Goal: Task Accomplishment & Management: Complete application form

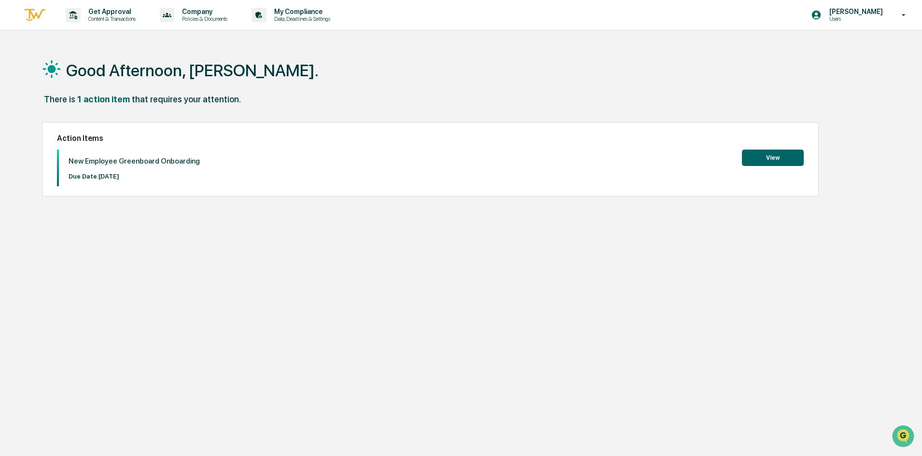
click at [777, 157] on button "View" at bounding box center [773, 158] width 62 height 16
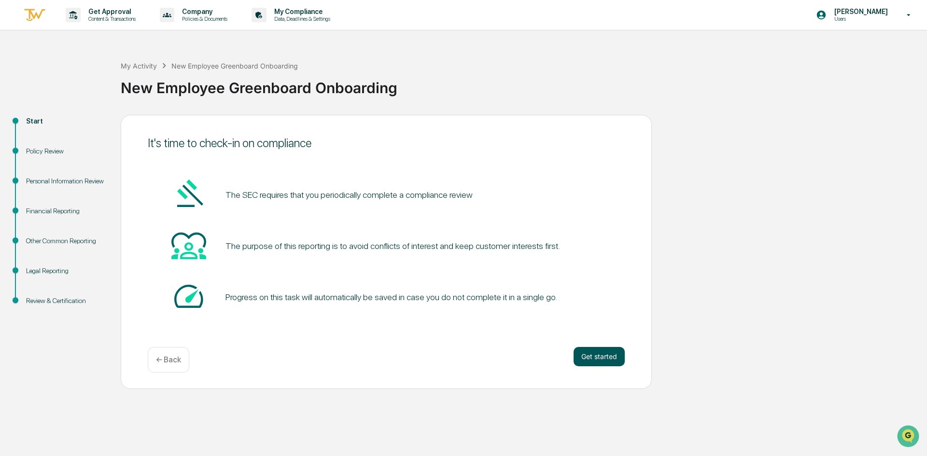
click at [600, 354] on button "Get started" at bounding box center [598, 356] width 51 height 19
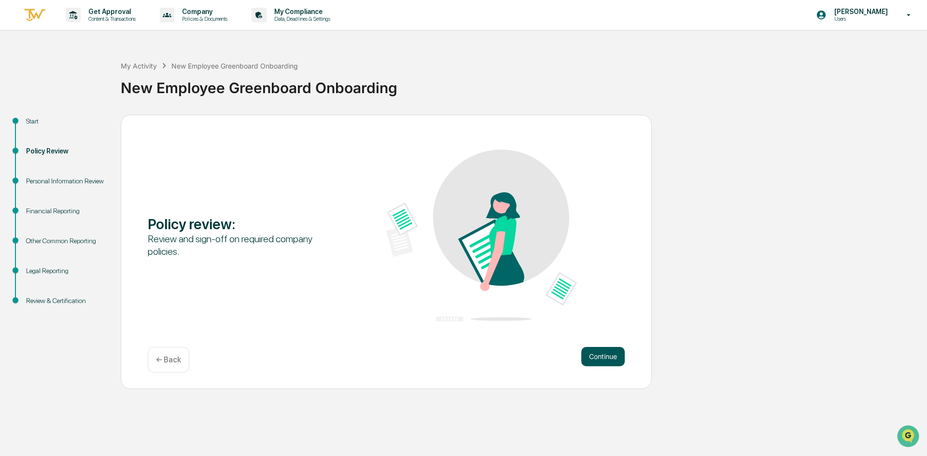
click at [595, 352] on button "Continue" at bounding box center [602, 356] width 43 height 19
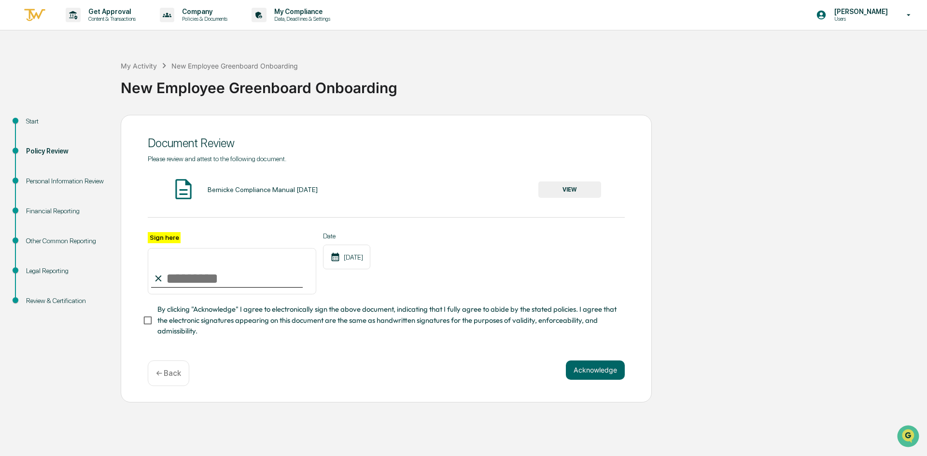
click at [174, 281] on input "Sign here" at bounding box center [232, 271] width 168 height 46
type input "**********"
click at [272, 382] on div "Acknowledge ← Back" at bounding box center [386, 373] width 477 height 26
click at [595, 370] on button "Acknowledge" at bounding box center [595, 369] width 59 height 19
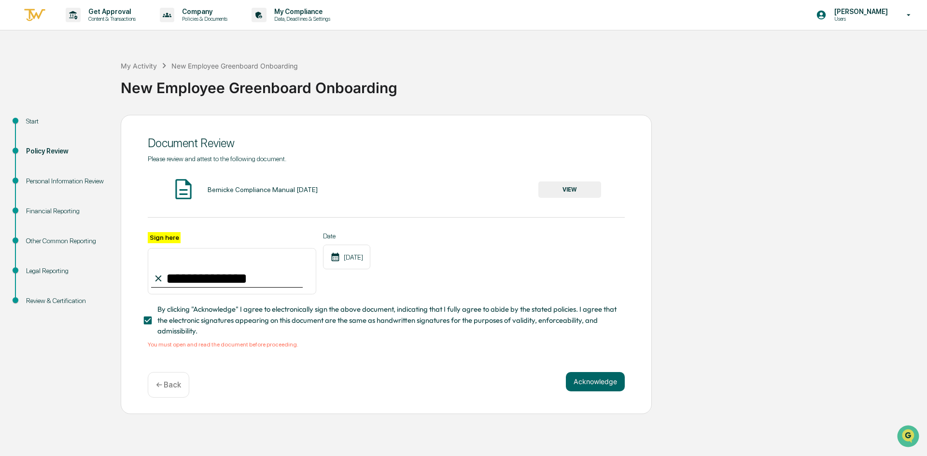
click at [217, 189] on div "Bernicke Compliance Manual [DATE]" at bounding box center [263, 190] width 110 height 8
click at [567, 191] on button "VIEW" at bounding box center [569, 189] width 63 height 16
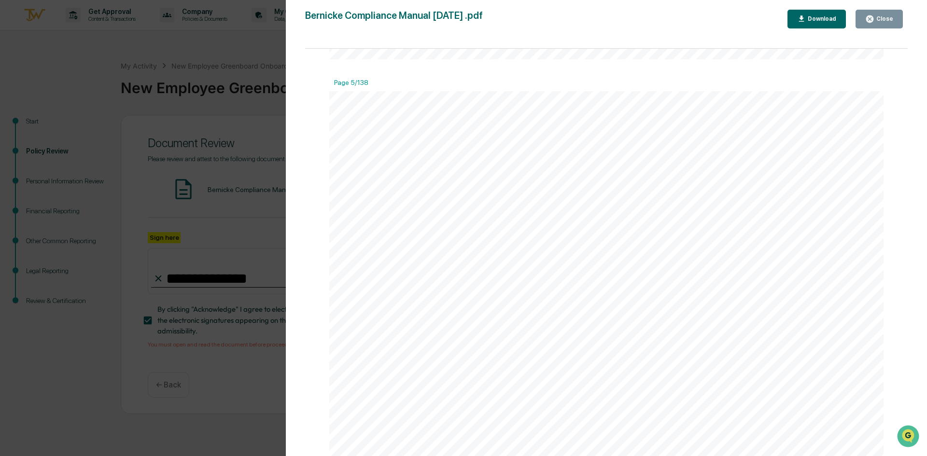
scroll to position [3040, 0]
click at [213, 388] on div "Version History 07/08/2025, 03:40 PM Carliss Marshall Bernicke Compliance Manua…" at bounding box center [463, 228] width 927 height 456
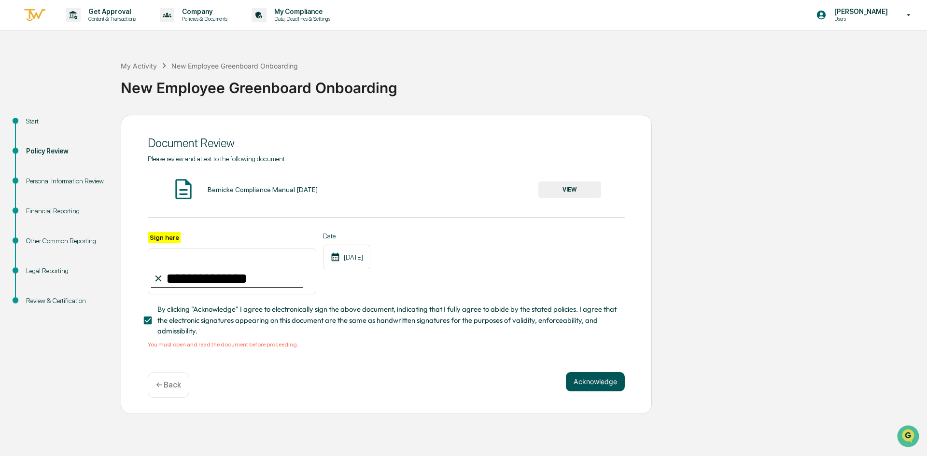
click at [596, 387] on button "Acknowledge" at bounding box center [595, 381] width 59 height 19
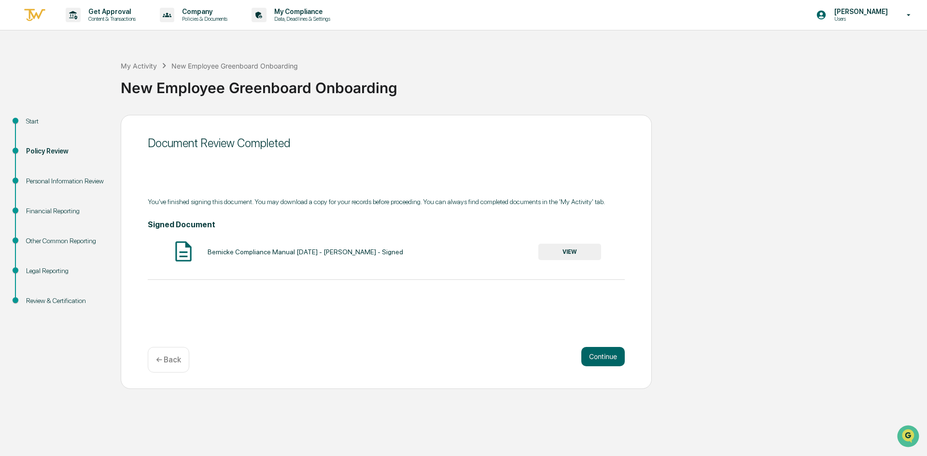
click at [577, 251] on button "VIEW" at bounding box center [569, 252] width 63 height 16
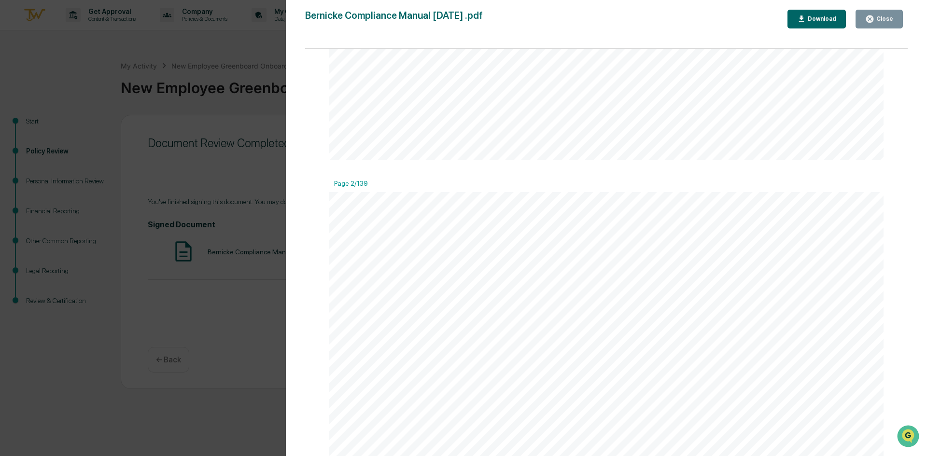
scroll to position [1206, 0]
click at [229, 346] on div "Version History 08/11/2025, 08:26 PM Cassandra Kaul Bernicke Compliance Manual …" at bounding box center [463, 228] width 927 height 456
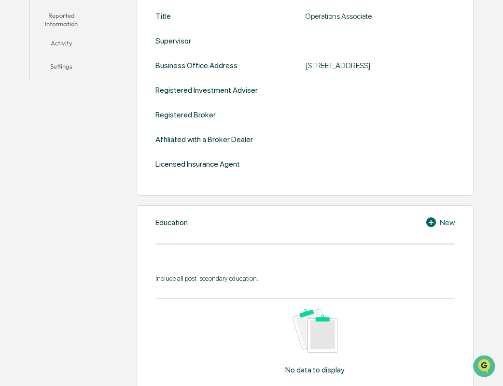
scroll to position [316, 0]
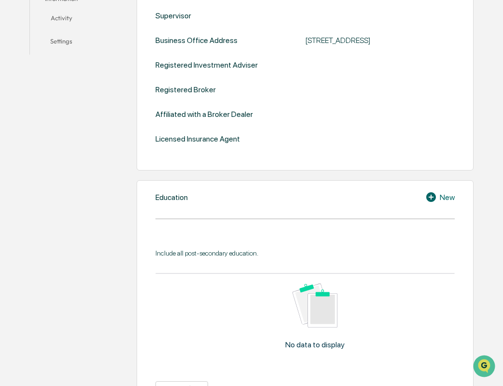
click at [447, 198] on div "New" at bounding box center [439, 197] width 29 height 12
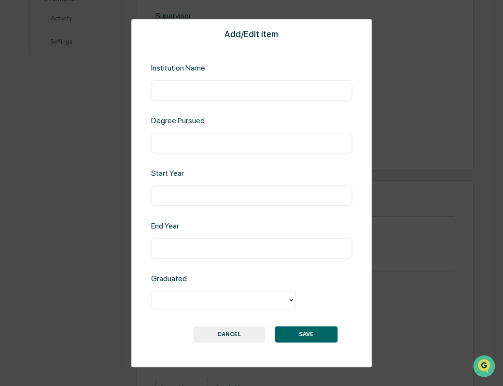
click at [217, 93] on input "text" at bounding box center [251, 90] width 187 height 10
type input "**********"
type input "****"
click at [164, 192] on input "text" at bounding box center [251, 196] width 187 height 10
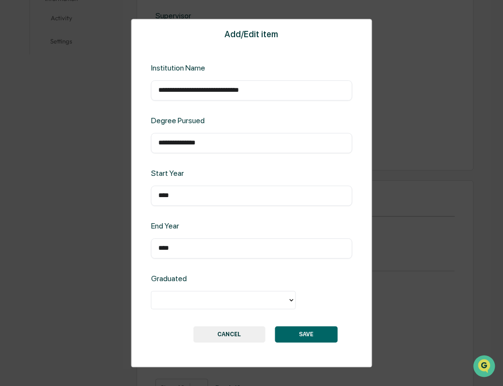
type input "****"
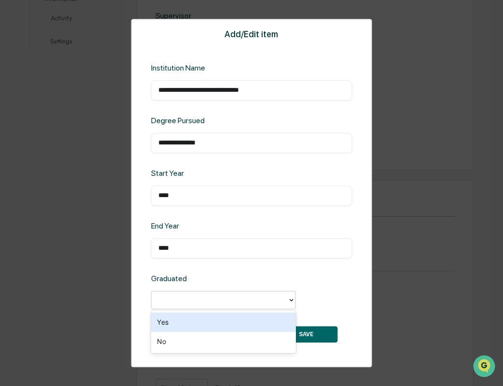
click at [215, 300] on div at bounding box center [219, 299] width 126 height 11
click at [222, 327] on div "Yes" at bounding box center [223, 321] width 145 height 19
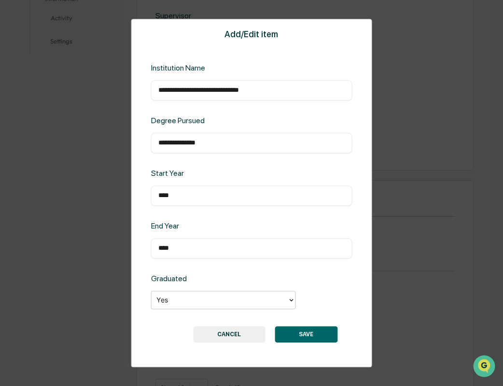
click at [310, 336] on button "SAVE" at bounding box center [306, 334] width 63 height 16
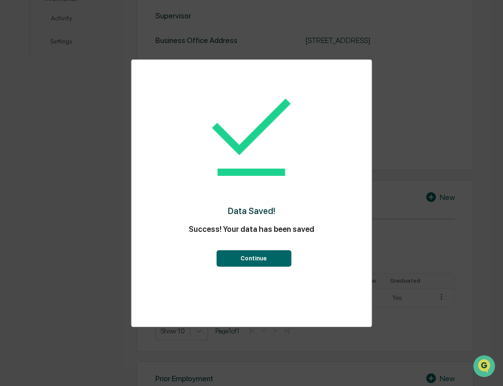
click at [250, 259] on button "Continue" at bounding box center [253, 258] width 75 height 16
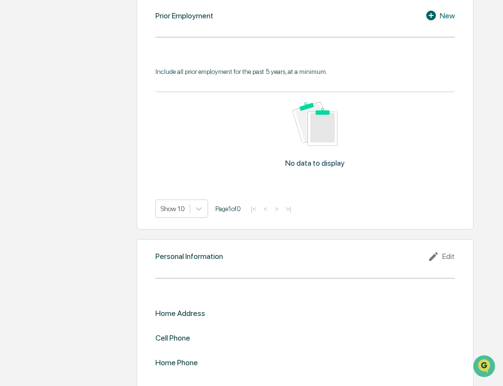
scroll to position [691, 0]
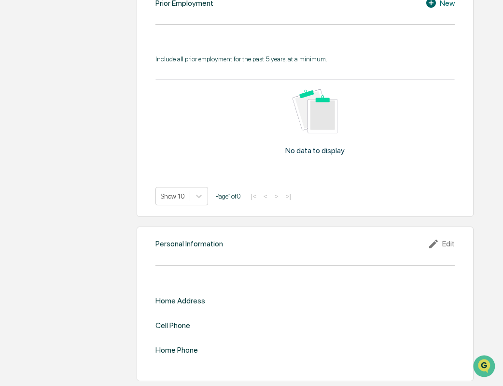
click at [437, 241] on icon at bounding box center [433, 243] width 9 height 9
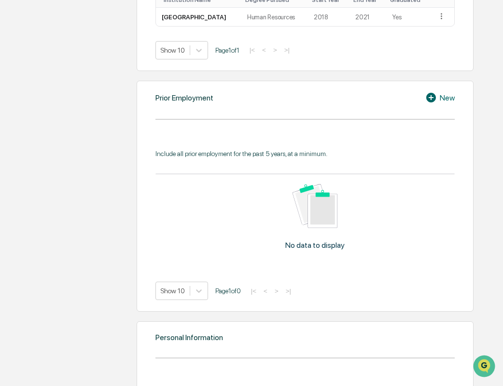
scroll to position [594, 0]
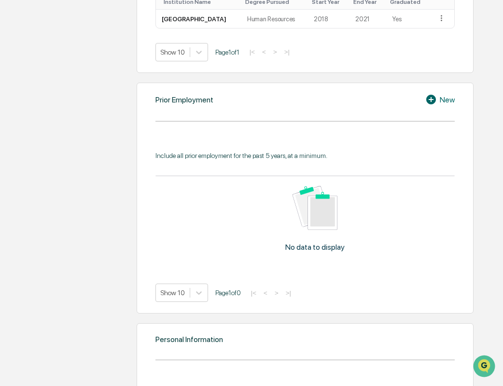
click at [451, 101] on div "New" at bounding box center [439, 100] width 29 height 12
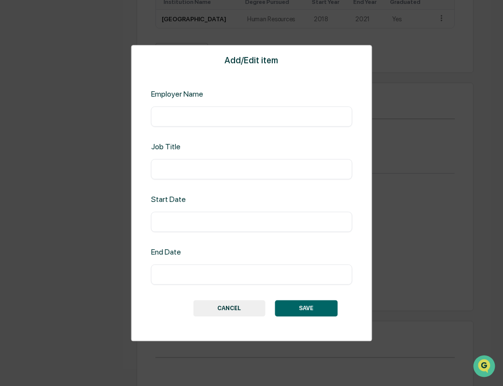
click at [258, 116] on input "text" at bounding box center [251, 116] width 187 height 10
type input "**********"
click at [195, 277] on input "text" at bounding box center [251, 274] width 187 height 10
type input "**********"
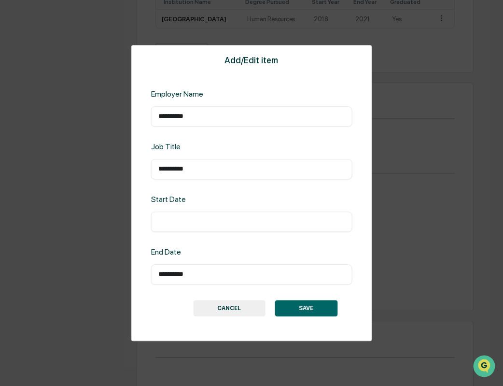
click at [196, 223] on input "text" at bounding box center [251, 222] width 187 height 10
click at [231, 307] on button "CANCEL" at bounding box center [229, 308] width 72 height 16
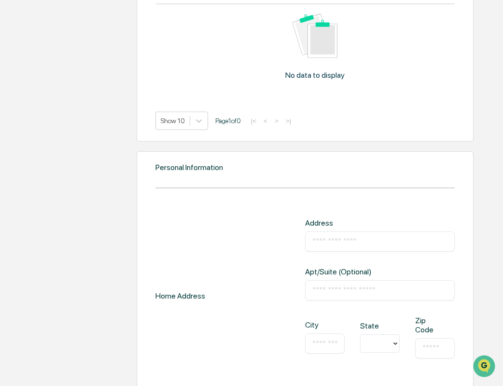
scroll to position [787, 0]
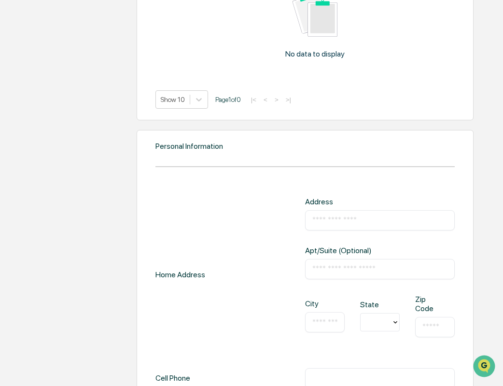
click at [329, 222] on input "text" at bounding box center [379, 220] width 135 height 10
type input "**********"
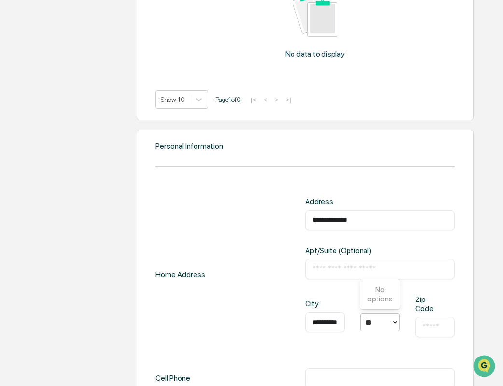
type input "*"
click at [375, 278] on div "WI" at bounding box center [380, 277] width 40 height 19
click at [428, 328] on input "text" at bounding box center [434, 327] width 25 height 10
type input "*****"
click at [471, 287] on div "**********" at bounding box center [305, 300] width 337 height 340
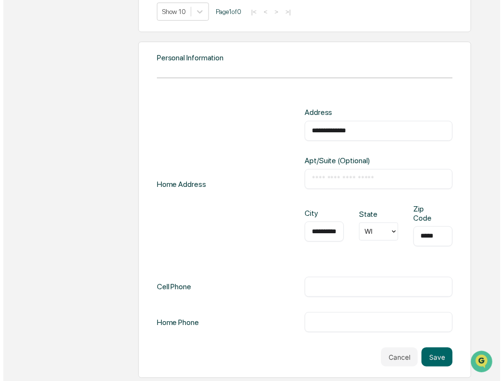
scroll to position [876, 0]
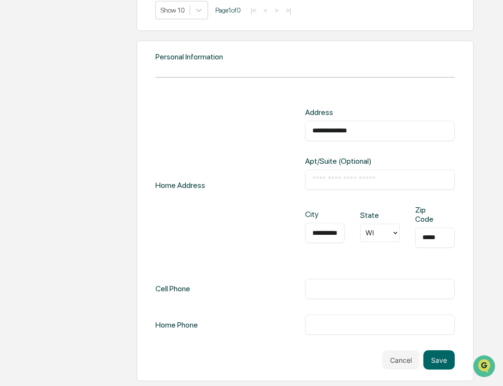
click at [327, 290] on input "text" at bounding box center [379, 289] width 135 height 10
type input "**********"
click at [431, 361] on button "Save" at bounding box center [438, 359] width 31 height 19
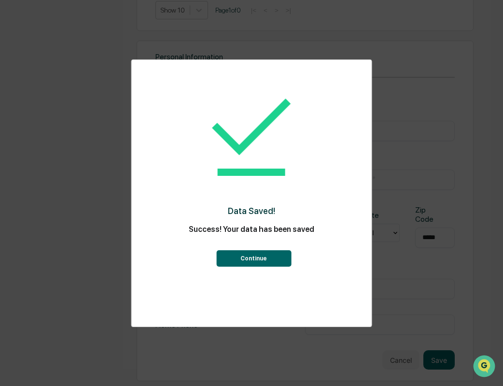
click at [249, 260] on button "Continue" at bounding box center [253, 258] width 75 height 16
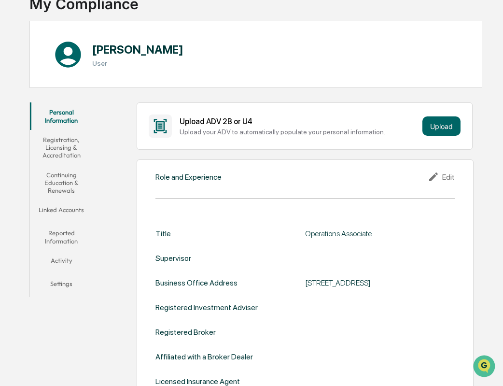
scroll to position [76, 0]
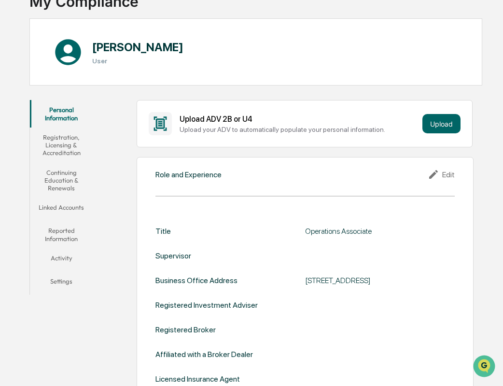
click at [73, 152] on button "Registration, Licensing & Accreditation" at bounding box center [61, 144] width 63 height 35
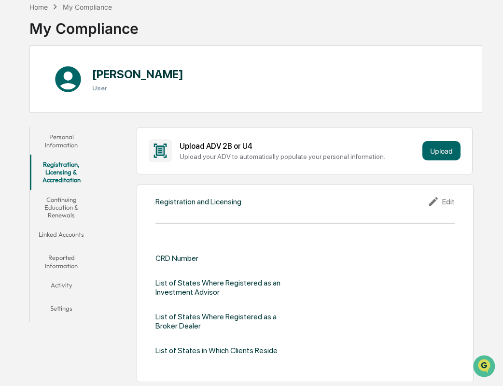
scroll to position [48, 0]
click at [61, 205] on button "Continuing Education & Renewals" at bounding box center [61, 207] width 63 height 35
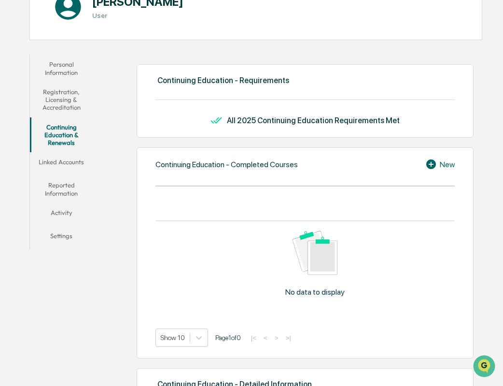
scroll to position [97, 0]
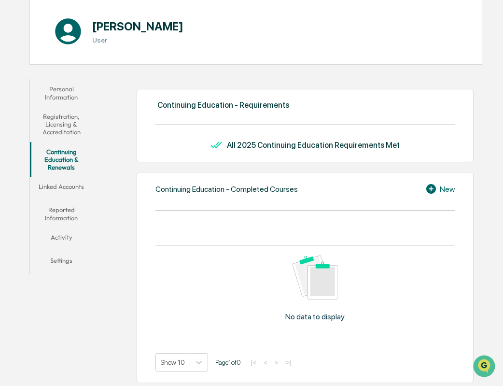
click at [59, 188] on button "Linked Accounts" at bounding box center [61, 188] width 63 height 23
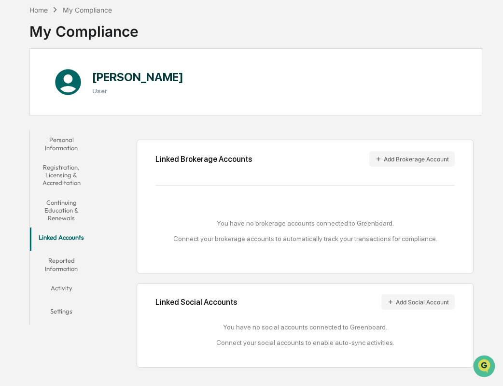
click at [69, 263] on button "Reported Information" at bounding box center [61, 264] width 63 height 28
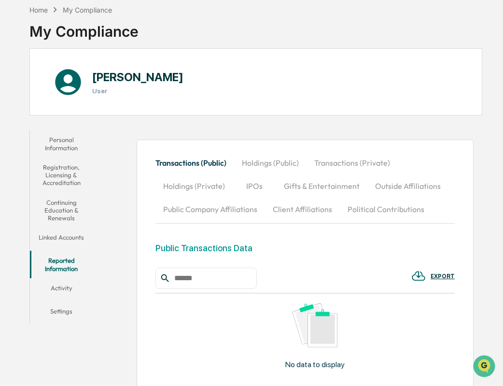
scroll to position [94, 0]
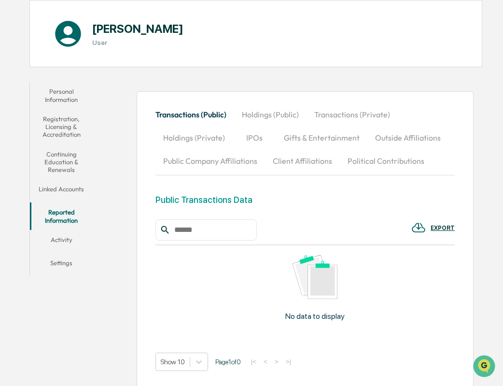
click at [59, 241] on button "Activity" at bounding box center [61, 241] width 63 height 23
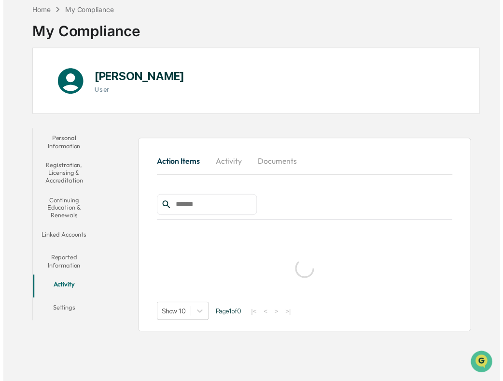
scroll to position [46, 0]
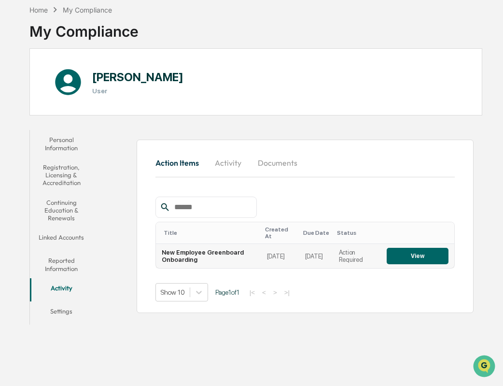
click at [415, 251] on button "View" at bounding box center [418, 256] width 62 height 16
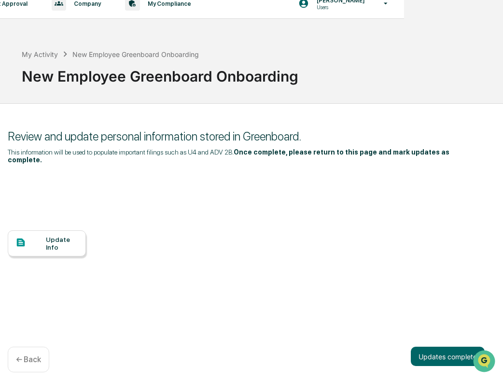
scroll to position [12, 104]
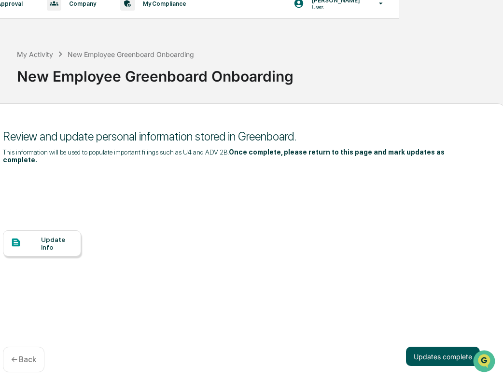
click at [438, 349] on button "Updates complete" at bounding box center [443, 356] width 74 height 19
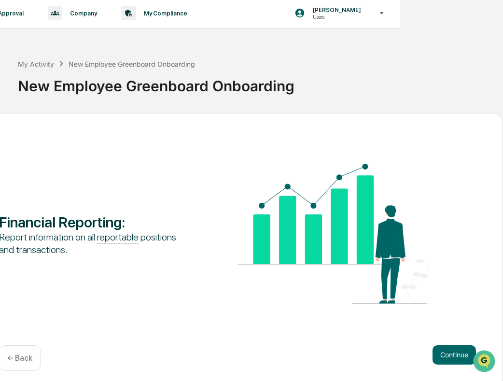
scroll to position [0, 103]
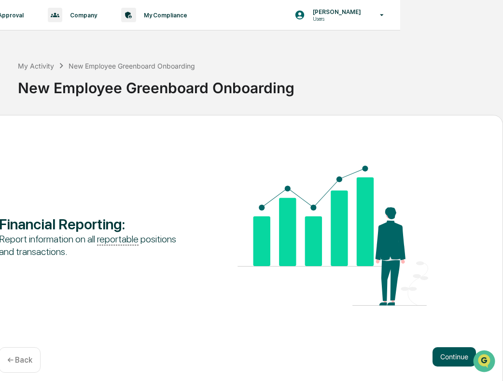
click at [459, 360] on button "Continue" at bounding box center [453, 356] width 43 height 19
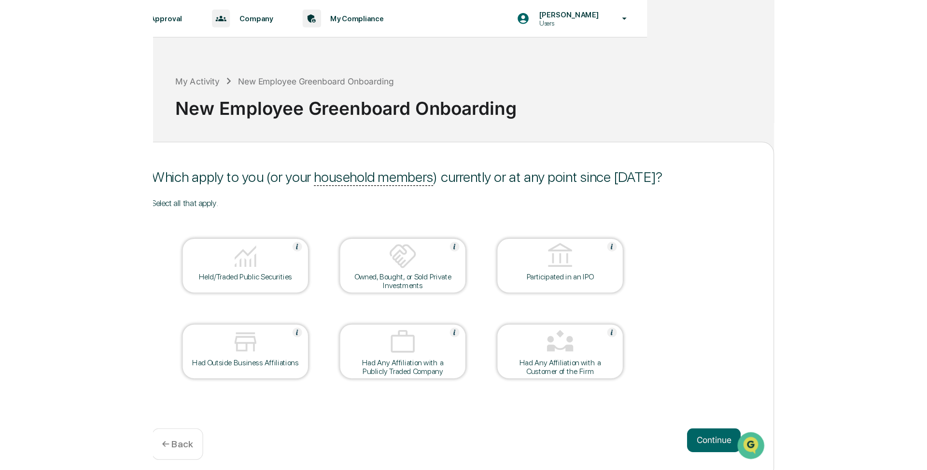
scroll to position [0, 0]
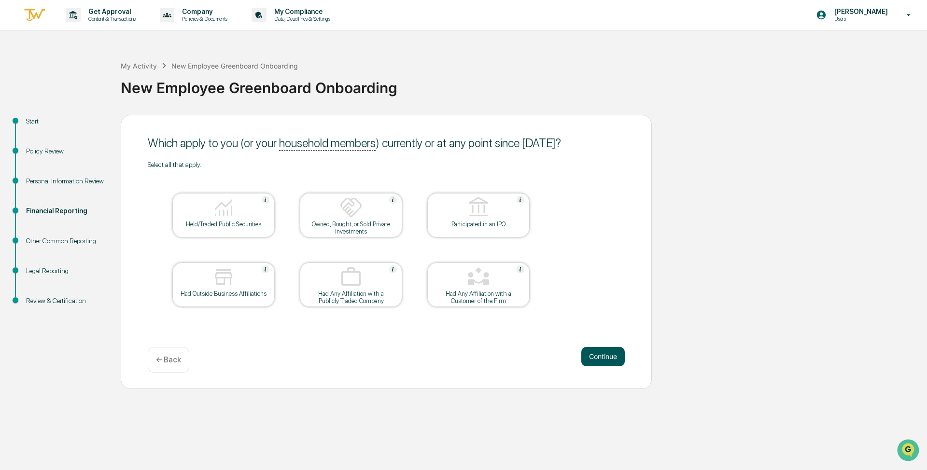
click at [502, 357] on button "Continue" at bounding box center [602, 356] width 43 height 19
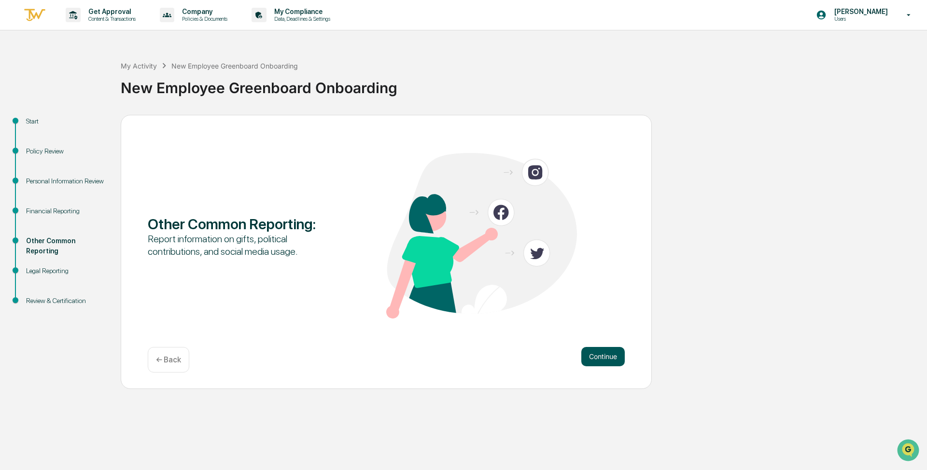
click at [502, 357] on button "Continue" at bounding box center [602, 356] width 43 height 19
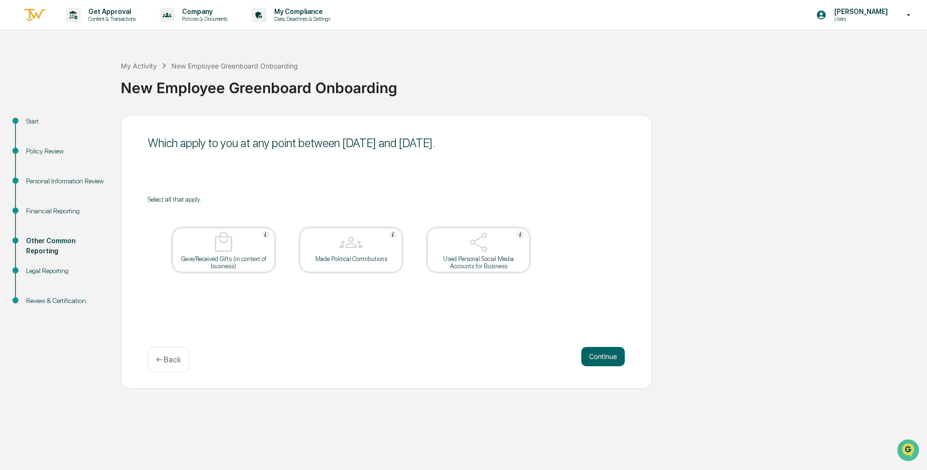
click at [502, 357] on button "Continue" at bounding box center [602, 356] width 43 height 19
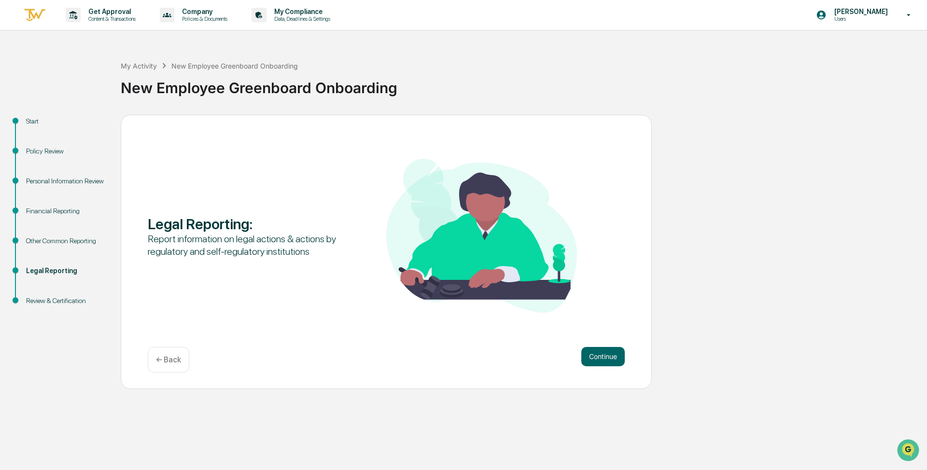
click at [502, 357] on button "Continue" at bounding box center [602, 356] width 43 height 19
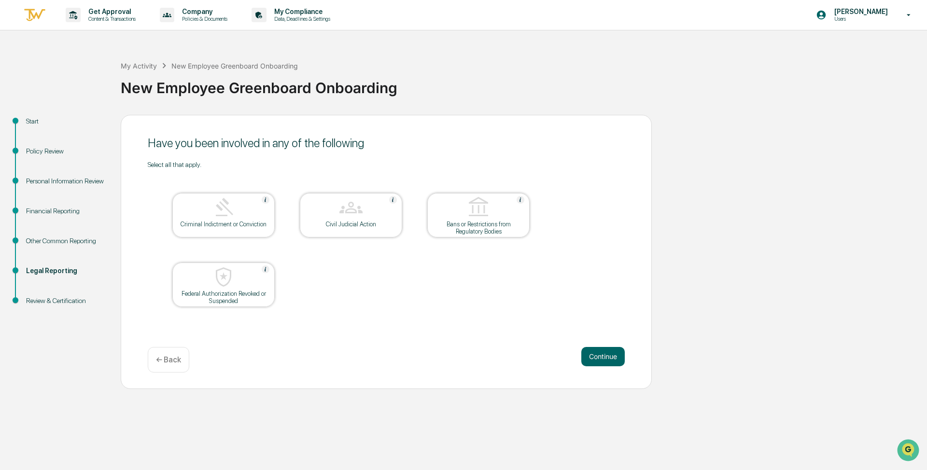
drag, startPoint x: 613, startPoint y: 357, endPoint x: 473, endPoint y: 328, distance: 142.3
click at [473, 328] on div "Have you been involved in any of the following Select all that apply. Criminal …" at bounding box center [386, 252] width 531 height 274
click at [502, 354] on button "Continue" at bounding box center [602, 356] width 43 height 19
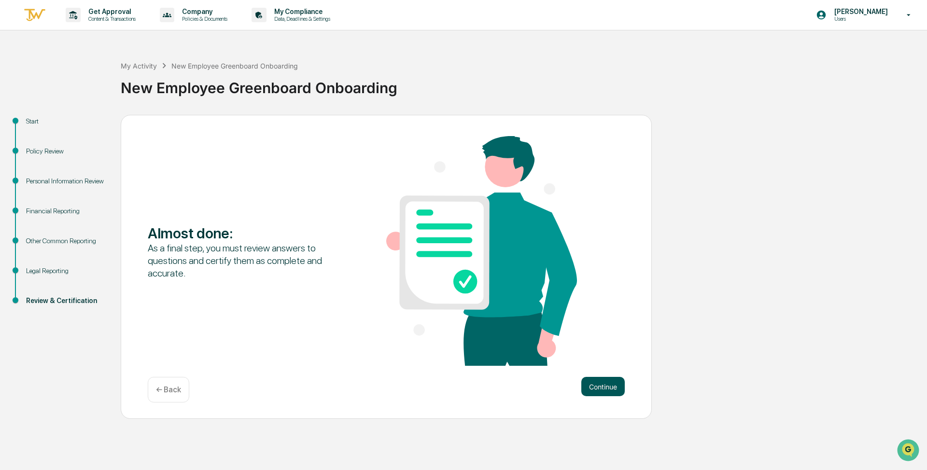
click at [502, 383] on button "Continue" at bounding box center [602, 386] width 43 height 19
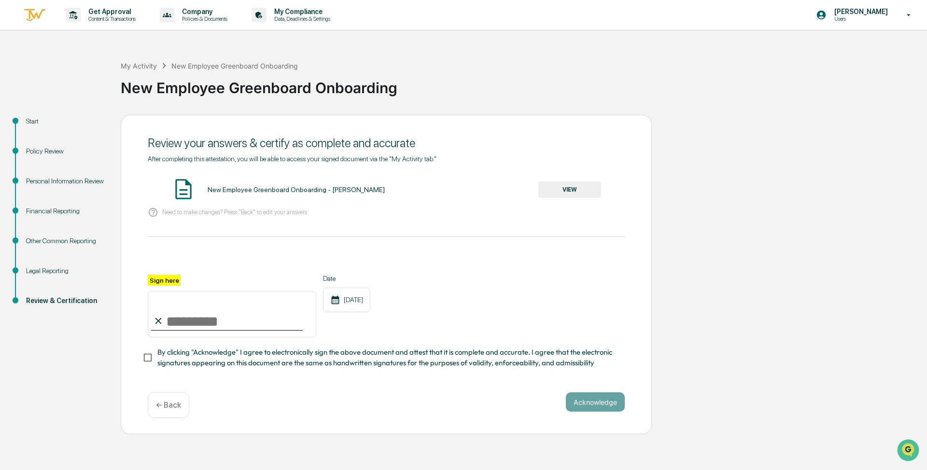
click at [230, 321] on input "Sign here" at bounding box center [232, 314] width 168 height 46
type input "*"
type input "**********"
click at [262, 385] on div "Acknowledge ← Back" at bounding box center [386, 405] width 477 height 26
click at [502, 385] on button "Acknowledge" at bounding box center [595, 401] width 59 height 19
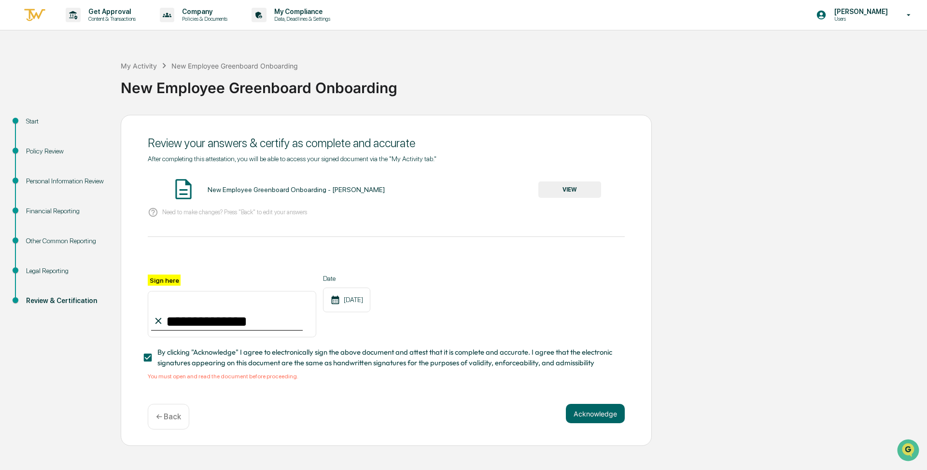
click at [502, 191] on button "VIEW" at bounding box center [569, 189] width 63 height 16
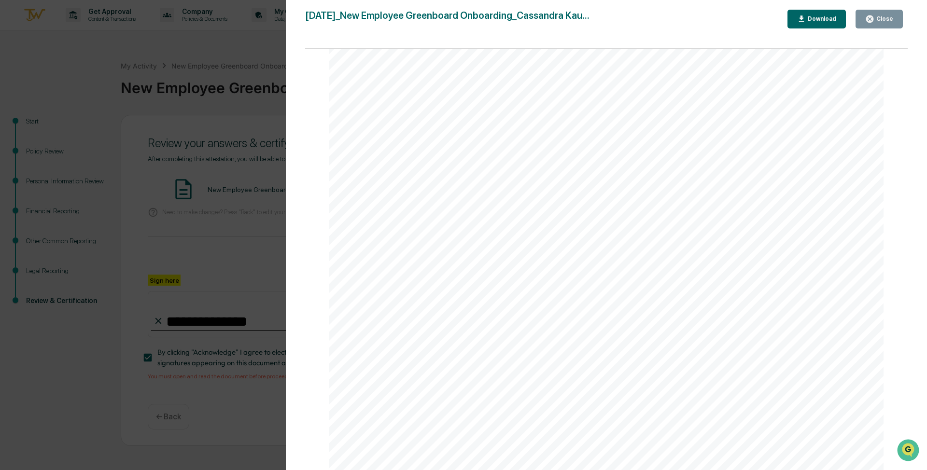
scroll to position [2829, 0]
click at [248, 265] on div "Version History 08/11/2025, 08:35 PM Cassandra Kaul 2025-08-11_New Employee Gre…" at bounding box center [463, 235] width 927 height 470
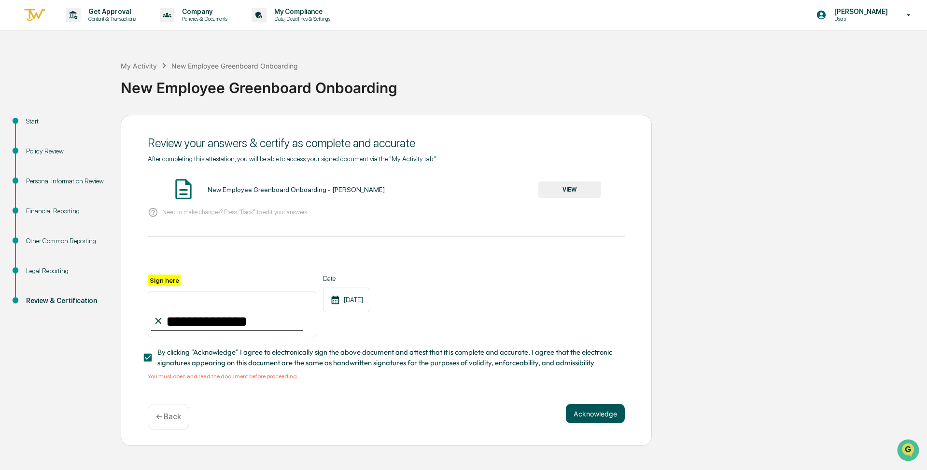
click at [502, 385] on button "Acknowledge" at bounding box center [595, 413] width 59 height 19
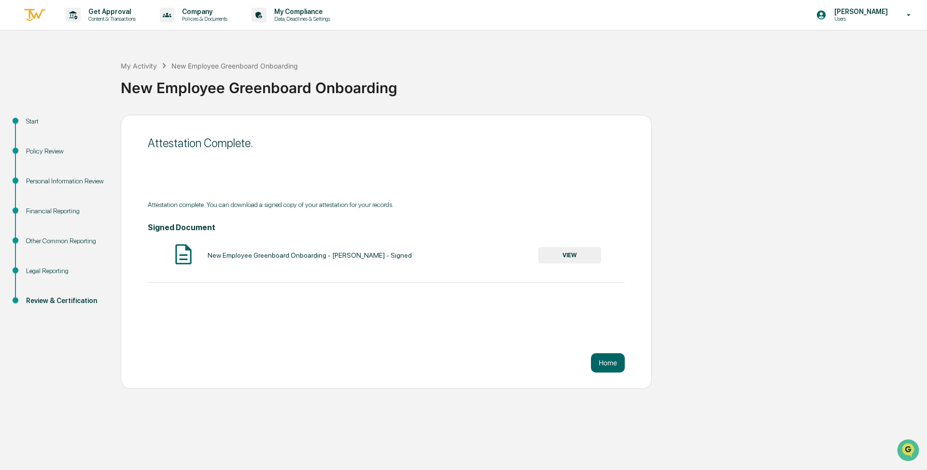
click at [502, 253] on button "VIEW" at bounding box center [569, 255] width 63 height 16
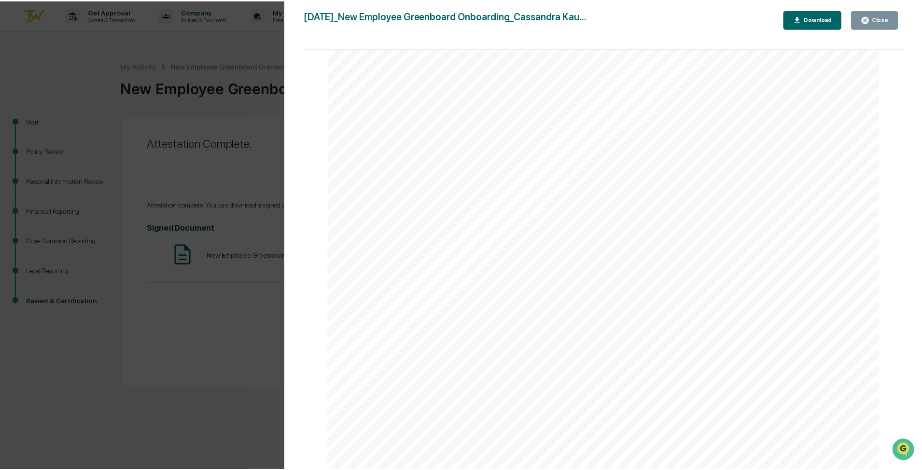
scroll to position [338, 0]
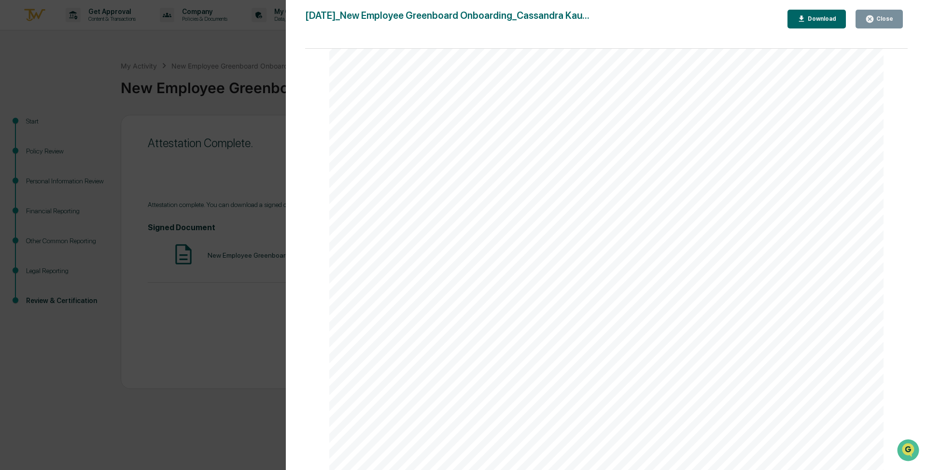
click at [180, 342] on div "Version History 08/11/2025, 08:36 PM Cassandra Kaul 2025-08-11_New Employee Gre…" at bounding box center [463, 235] width 927 height 470
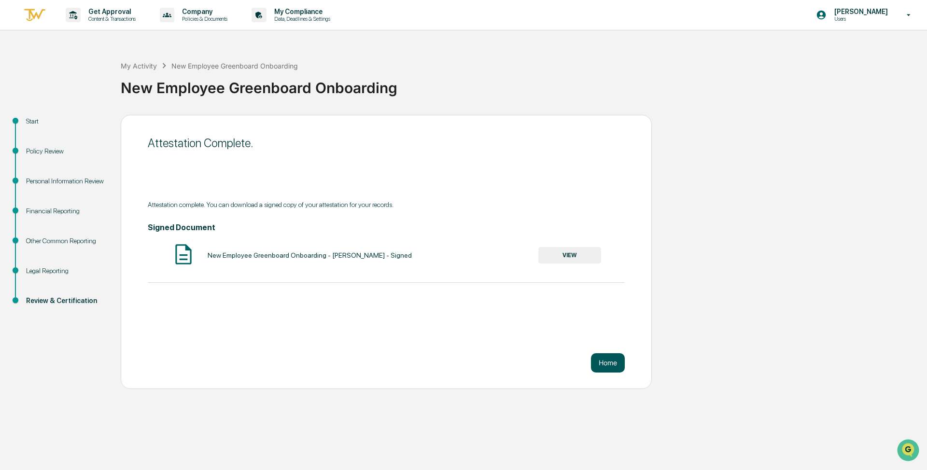
click at [502, 363] on button "Home" at bounding box center [608, 362] width 34 height 19
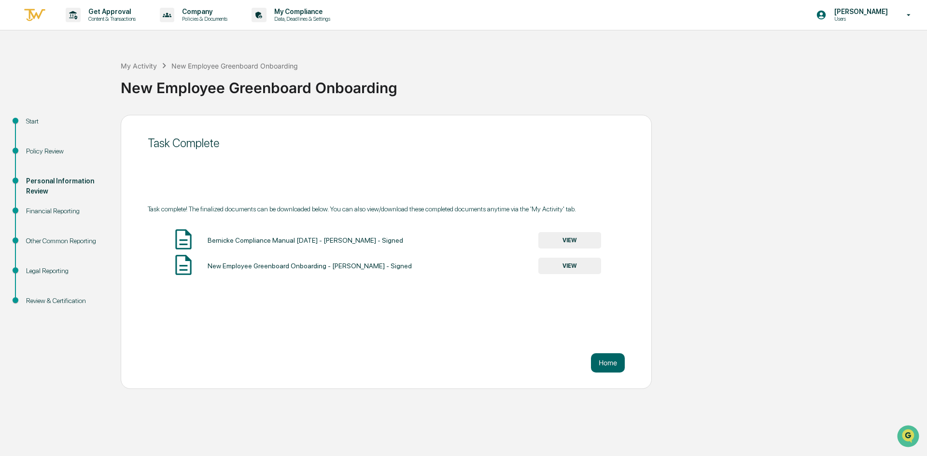
click at [63, 302] on div "Review & Certification" at bounding box center [65, 301] width 79 height 10
